Goal: Information Seeking & Learning: Learn about a topic

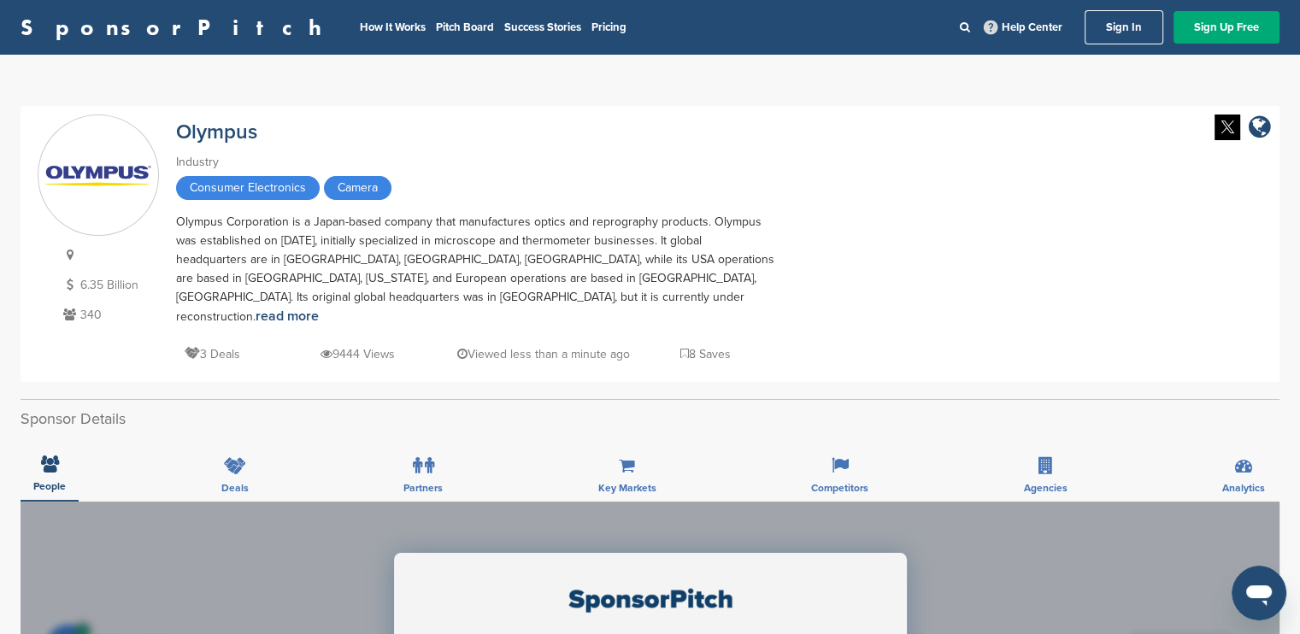
drag, startPoint x: 541, startPoint y: 109, endPoint x: 529, endPoint y: 95, distance: 18.2
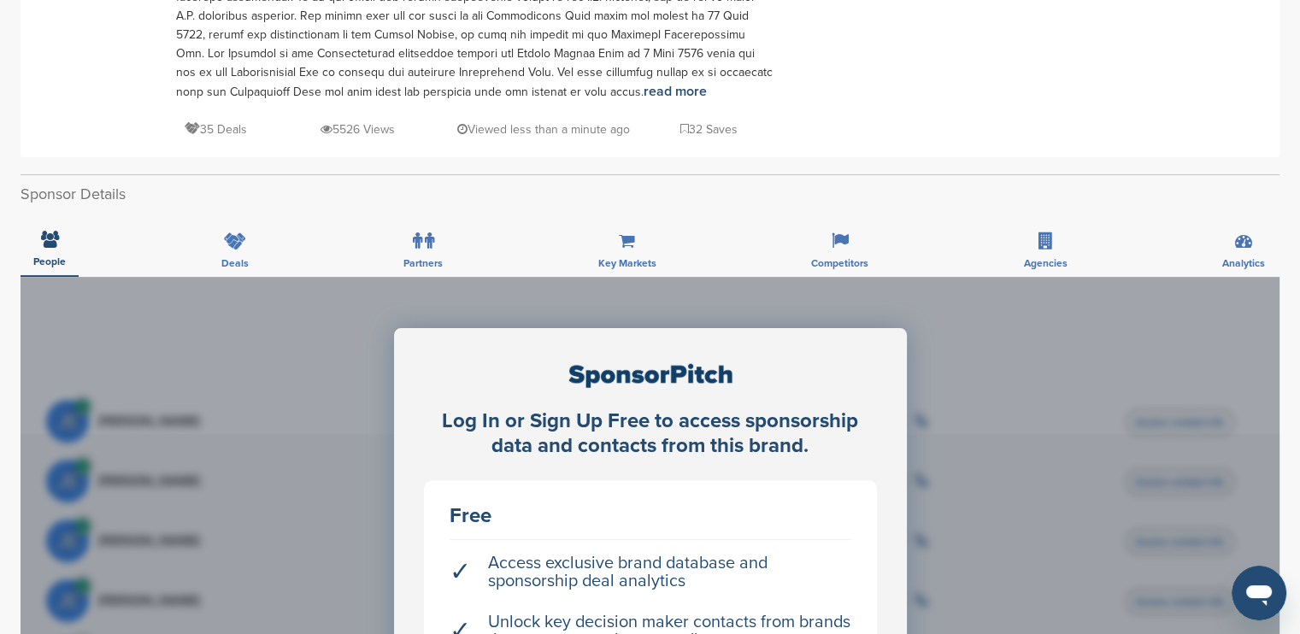
scroll to position [427, 0]
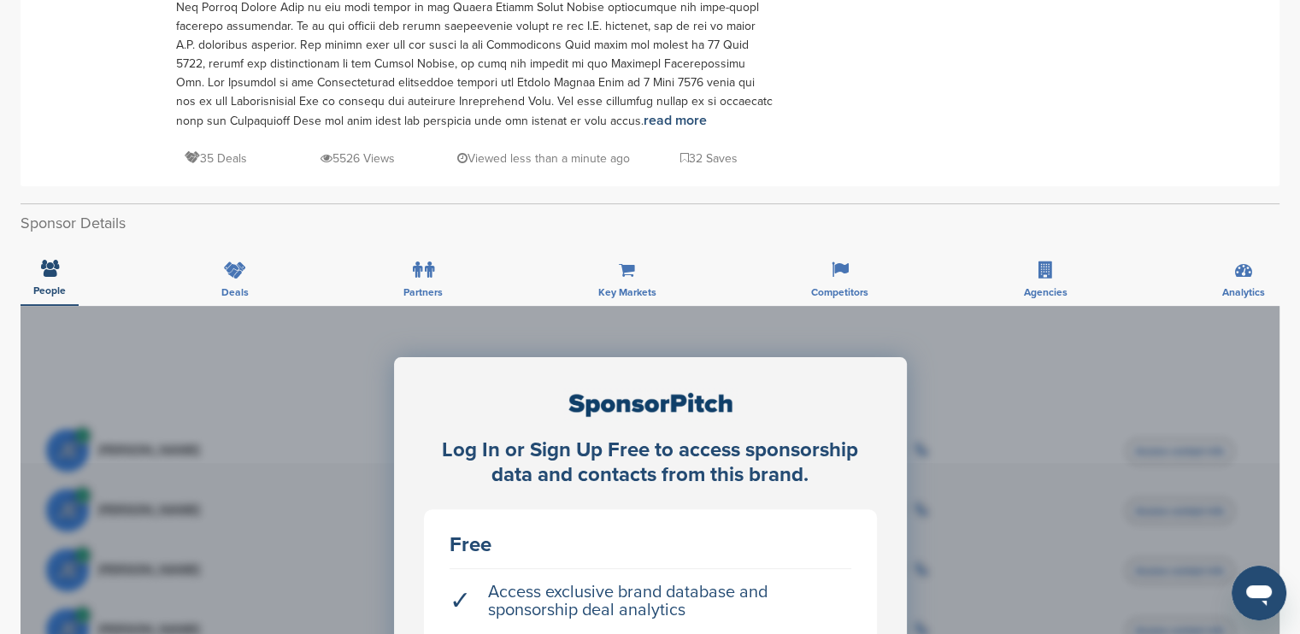
drag, startPoint x: 379, startPoint y: 172, endPoint x: 379, endPoint y: 154, distance: 17.9
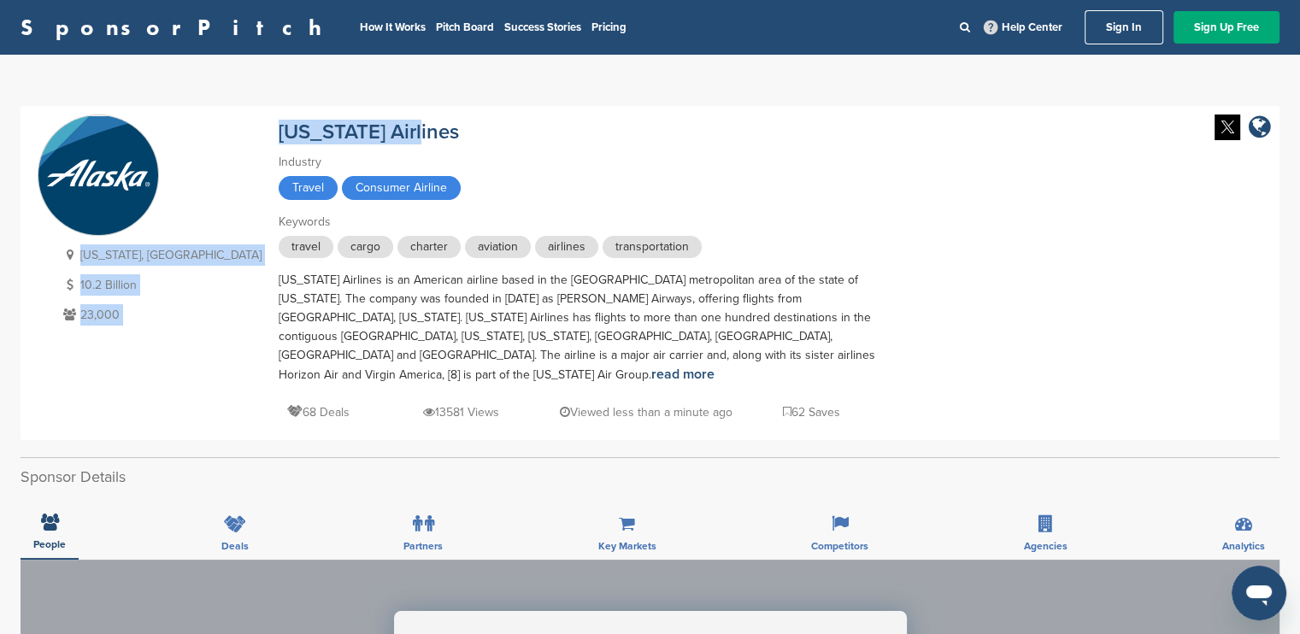
drag, startPoint x: 332, startPoint y: 129, endPoint x: 132, endPoint y: 129, distance: 199.9
click at [132, 129] on div "Alaska, USA 10.2 Billion 23,000 Alaska Airlines Industry Travel Consumer Airlin…" at bounding box center [650, 272] width 1224 height 317
copy div "Alaska, USA 10.2 Billion 23,000 Alaska Airlines"
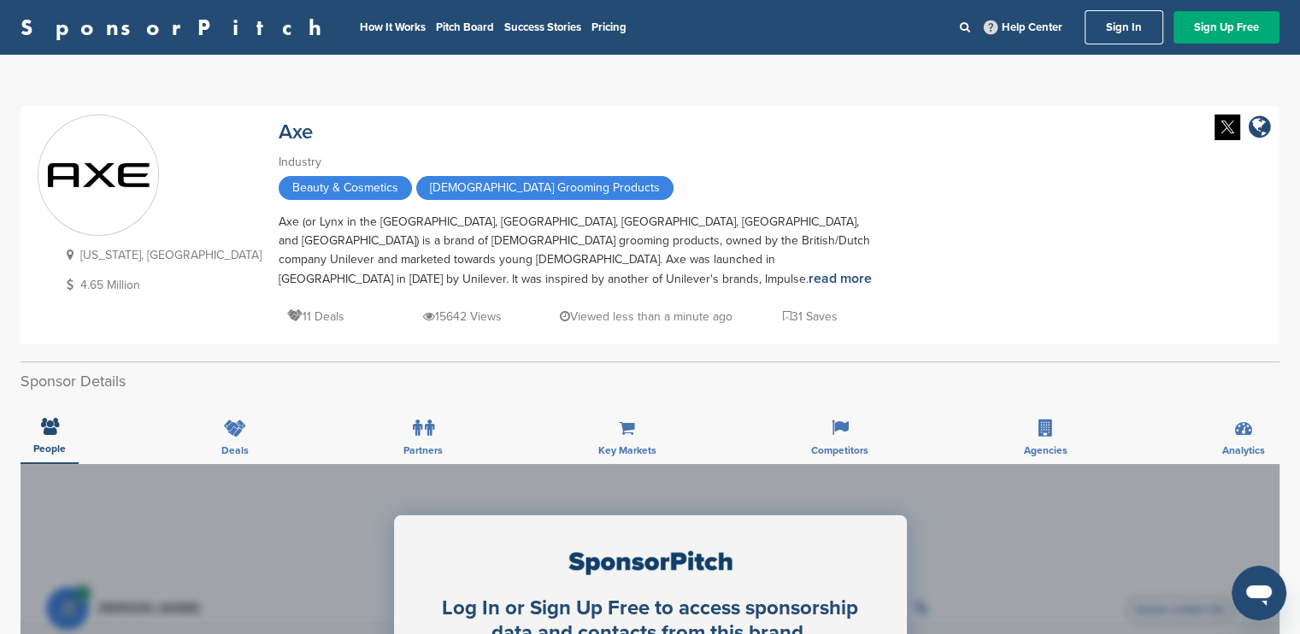
drag, startPoint x: 217, startPoint y: 134, endPoint x: 185, endPoint y: 88, distance: 55.9
drag, startPoint x: 188, startPoint y: 126, endPoint x: 224, endPoint y: 144, distance: 40.5
click at [224, 144] on div "New Jersey, USA 4.65 Million Axe Industry Beauty & Cosmetics Male Grooming Prod…" at bounding box center [650, 224] width 1224 height 221
copy link "Axe"
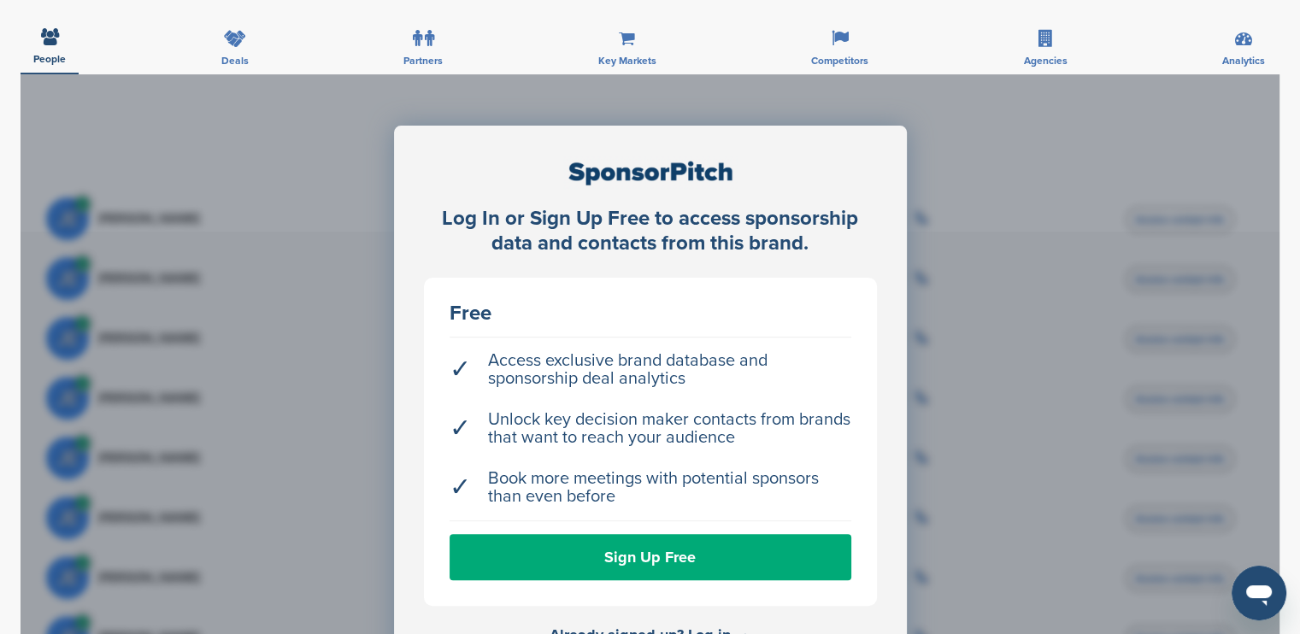
scroll to position [427, 0]
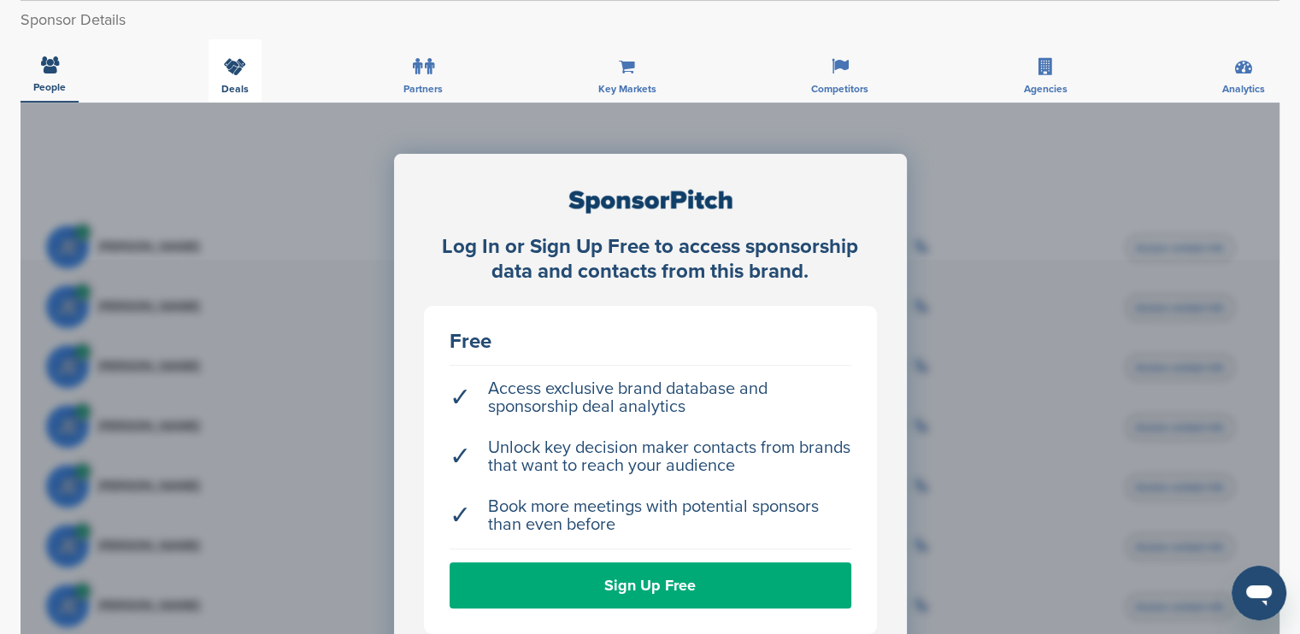
click at [214, 91] on div "Deals" at bounding box center [234, 70] width 53 height 63
click at [243, 78] on div "Deals" at bounding box center [234, 70] width 53 height 63
click at [247, 72] on div "Deals" at bounding box center [234, 70] width 53 height 63
click at [427, 62] on icon at bounding box center [429, 66] width 9 height 17
